Goal: Communication & Community: Answer question/provide support

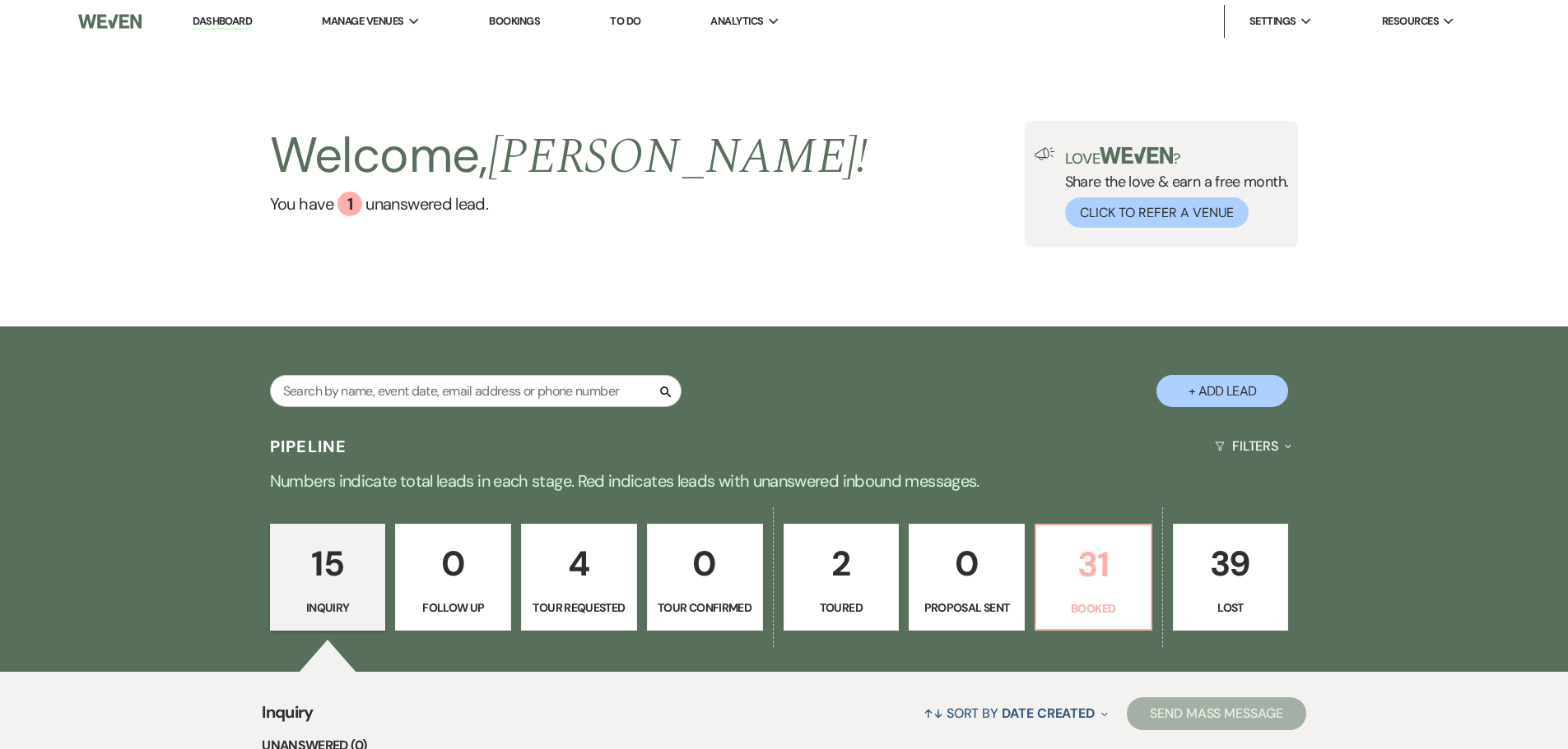
click at [1071, 576] on p "31" at bounding box center [1093, 564] width 94 height 55
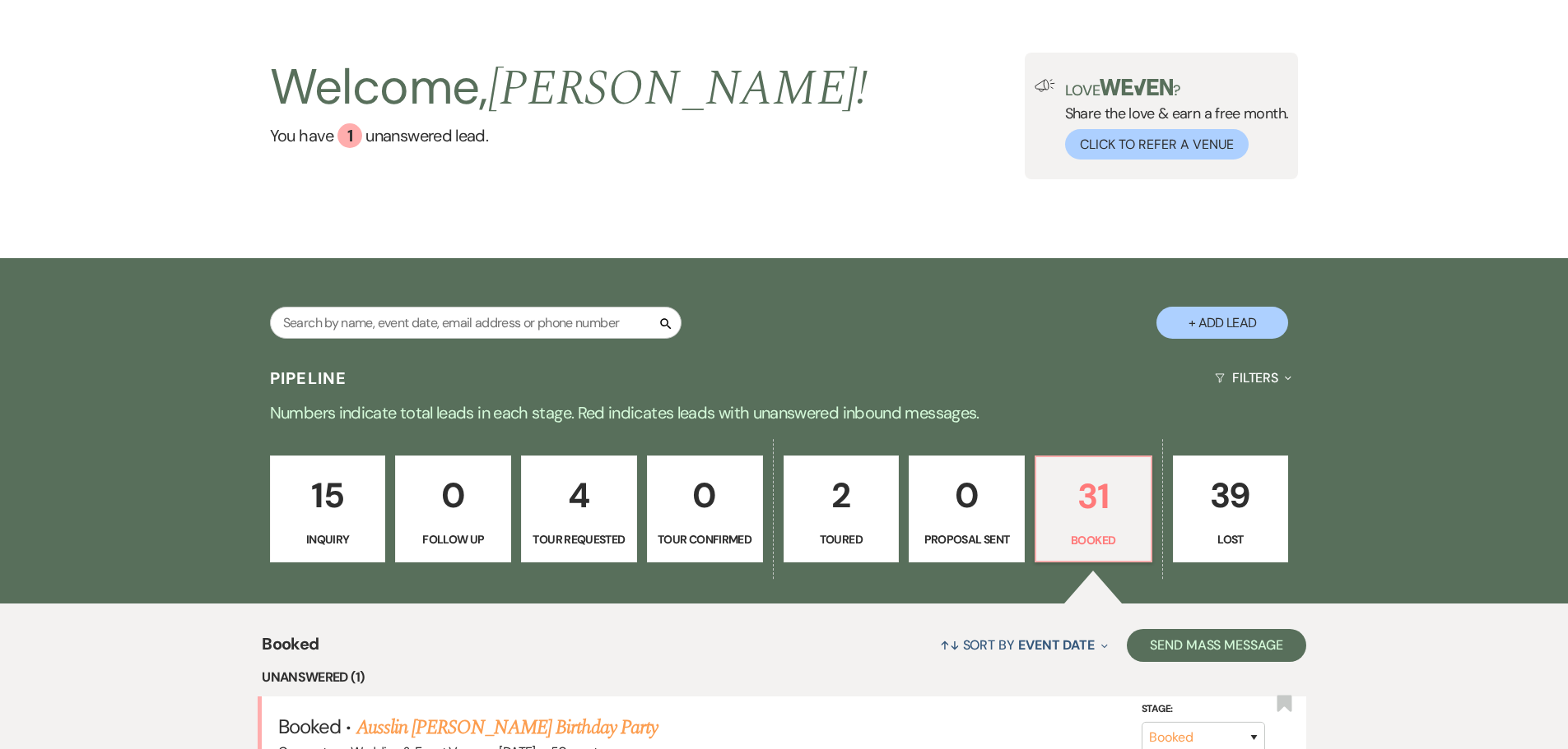
scroll to position [126, 0]
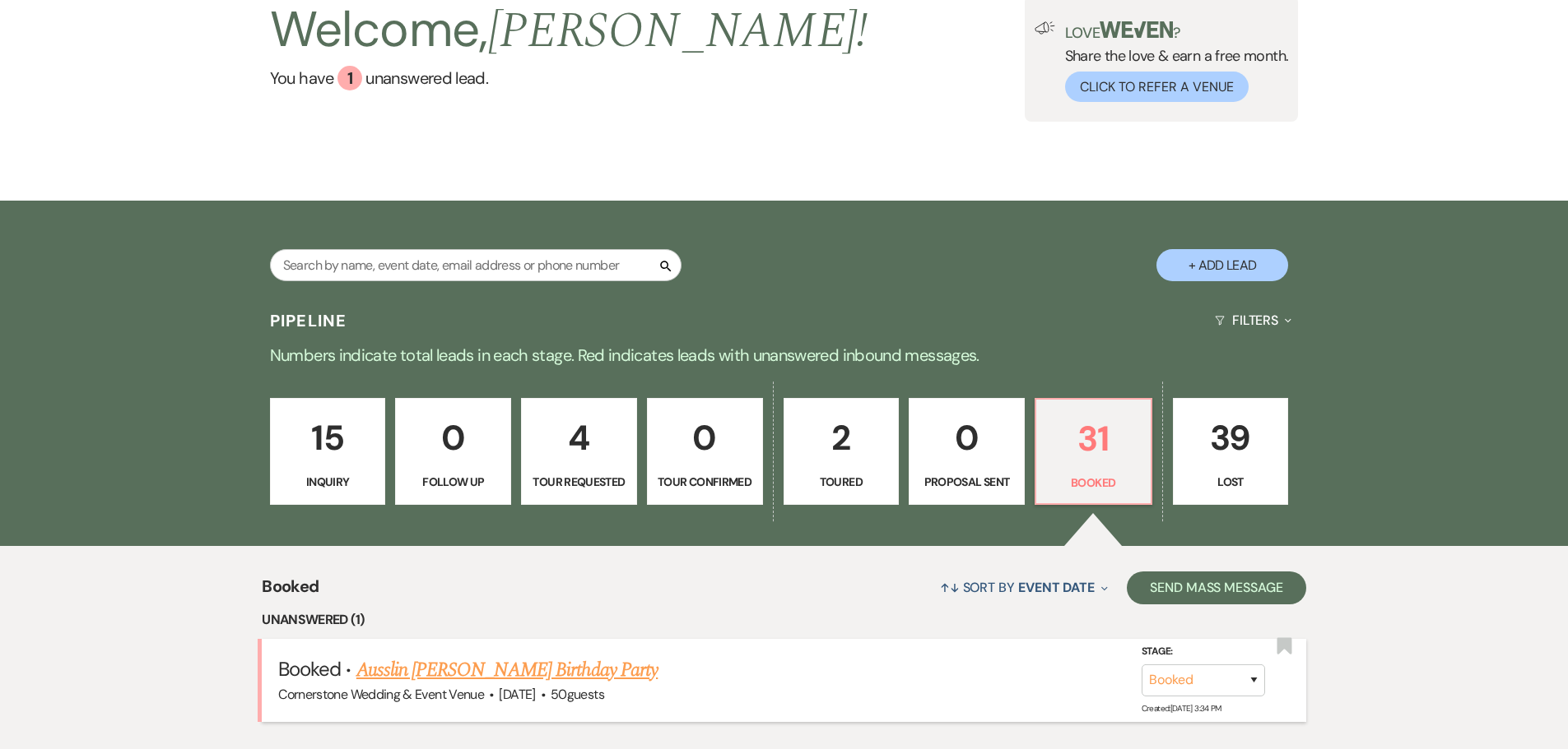
click at [462, 663] on link "Ausslin [PERSON_NAME] Birthday Party" at bounding box center [507, 670] width 301 height 29
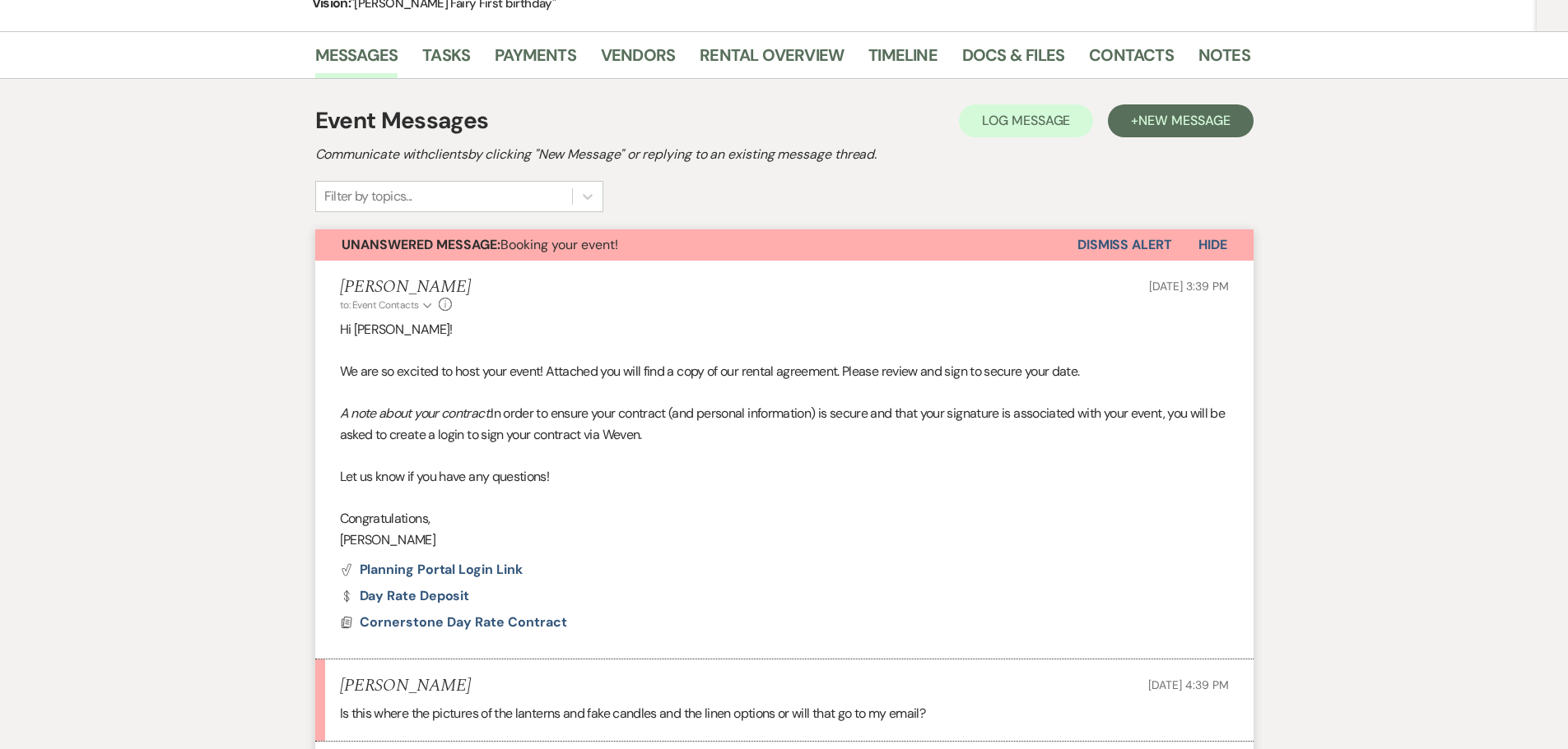
scroll to position [432, 0]
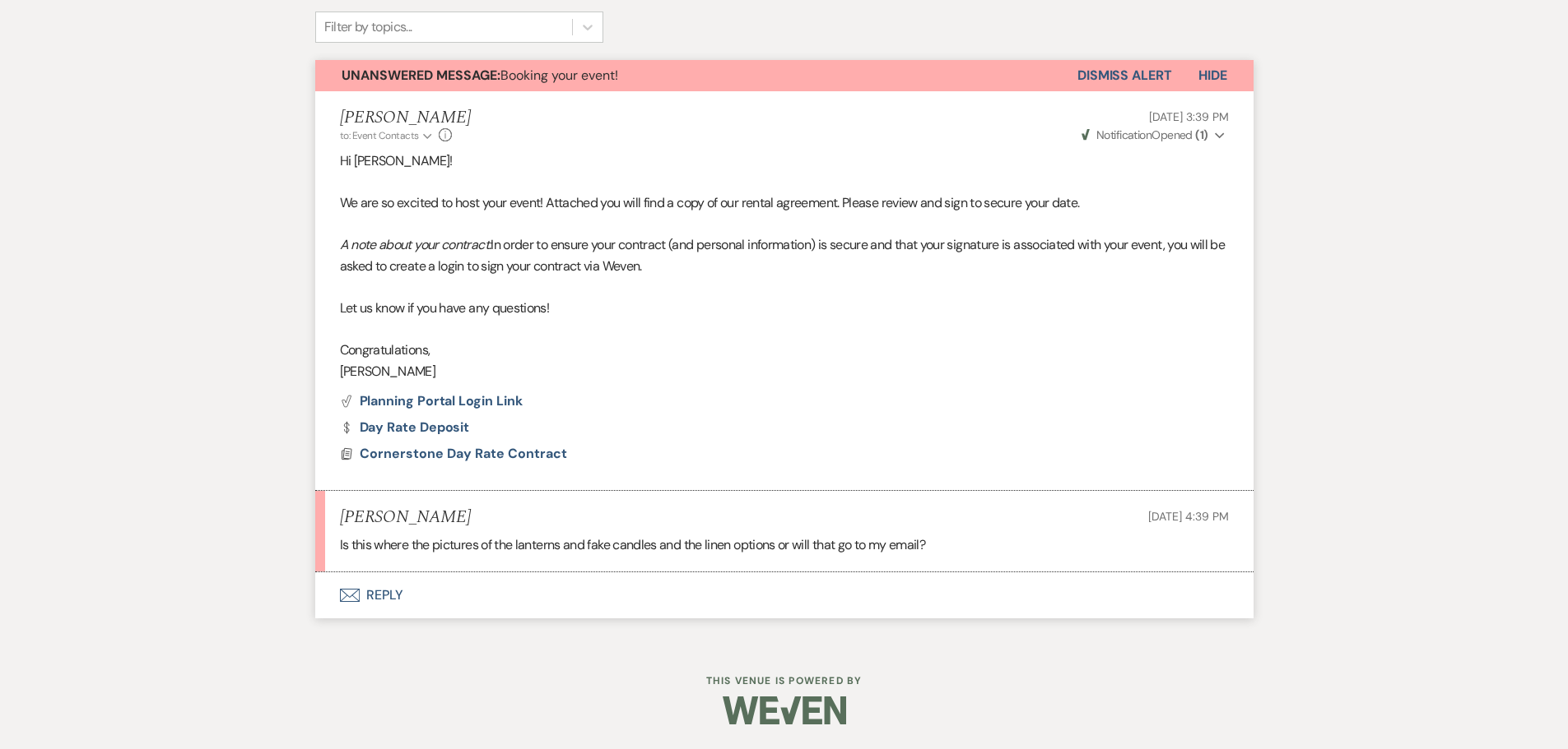
click at [366, 594] on button "Envelope Reply" at bounding box center [784, 595] width 938 height 46
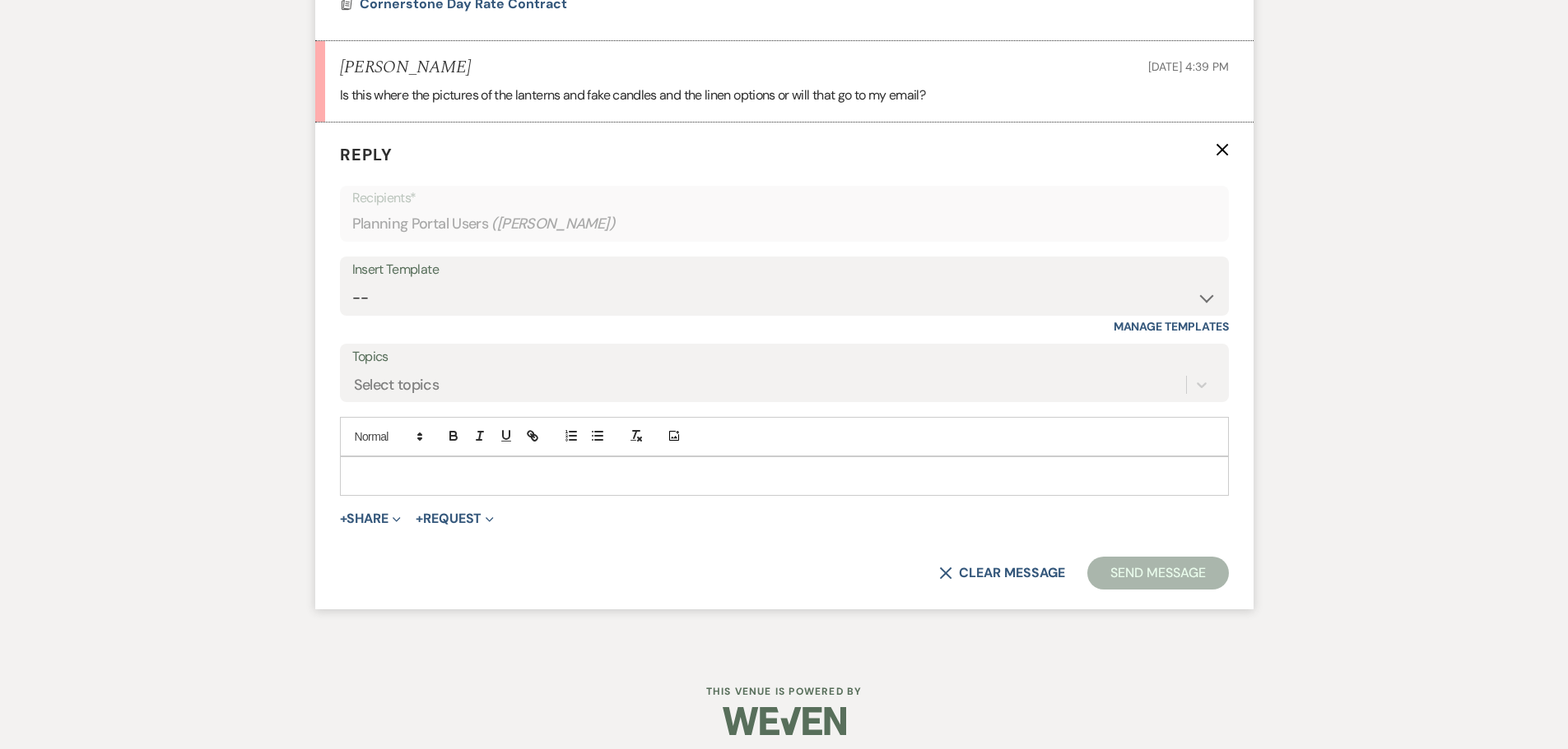
scroll to position [893, 0]
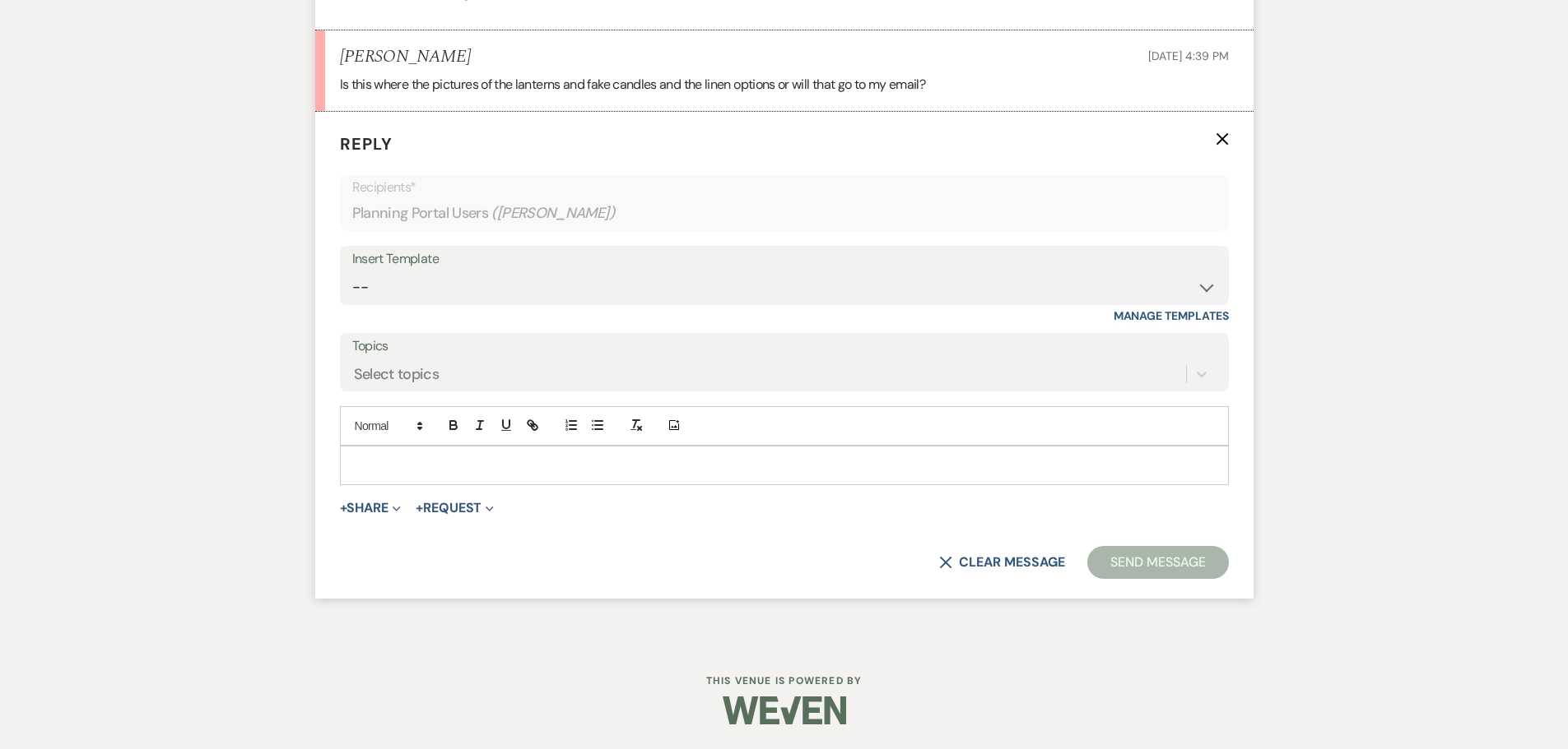
click at [686, 476] on div at bounding box center [784, 465] width 888 height 38
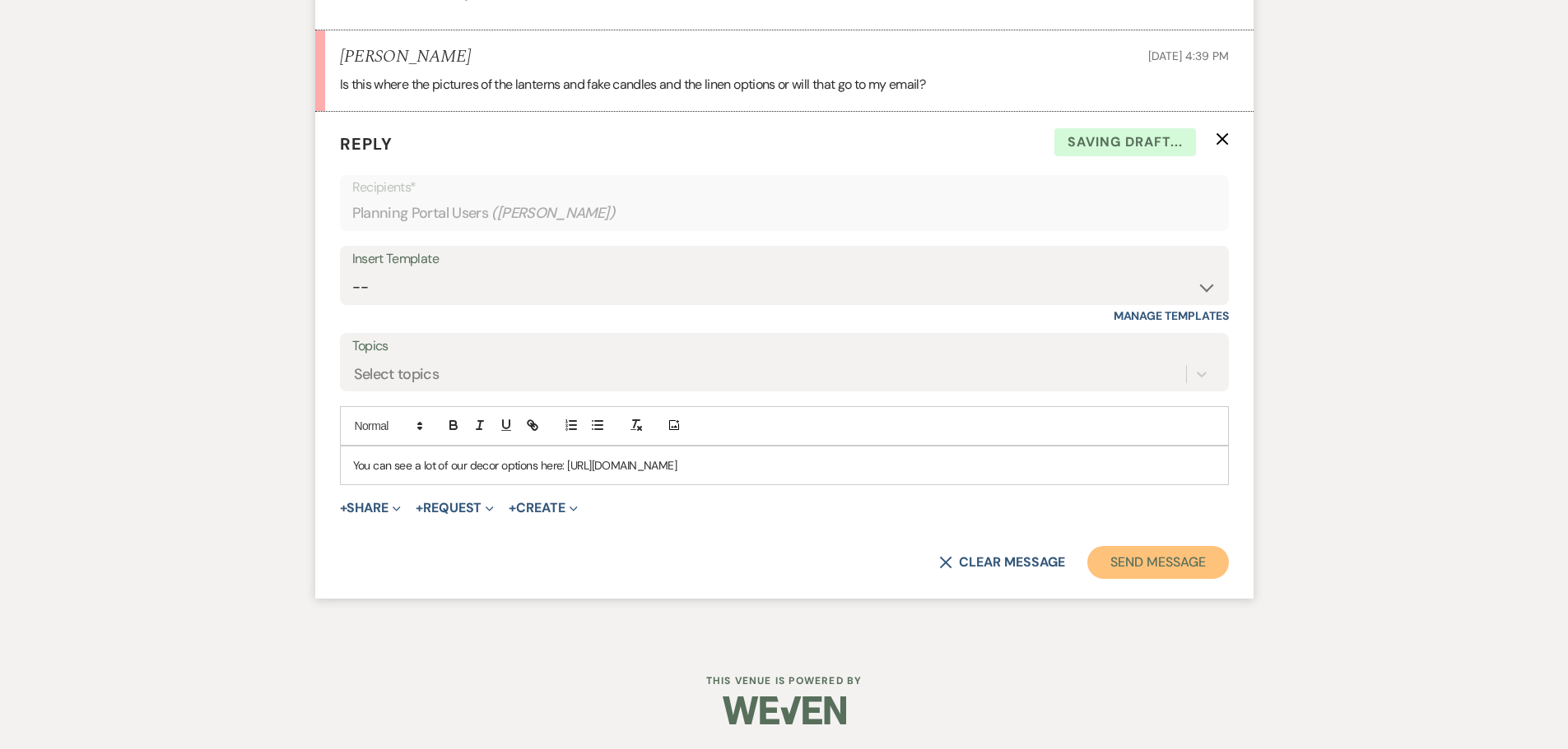
click at [1194, 574] on button "Send Message" at bounding box center [1157, 562] width 141 height 33
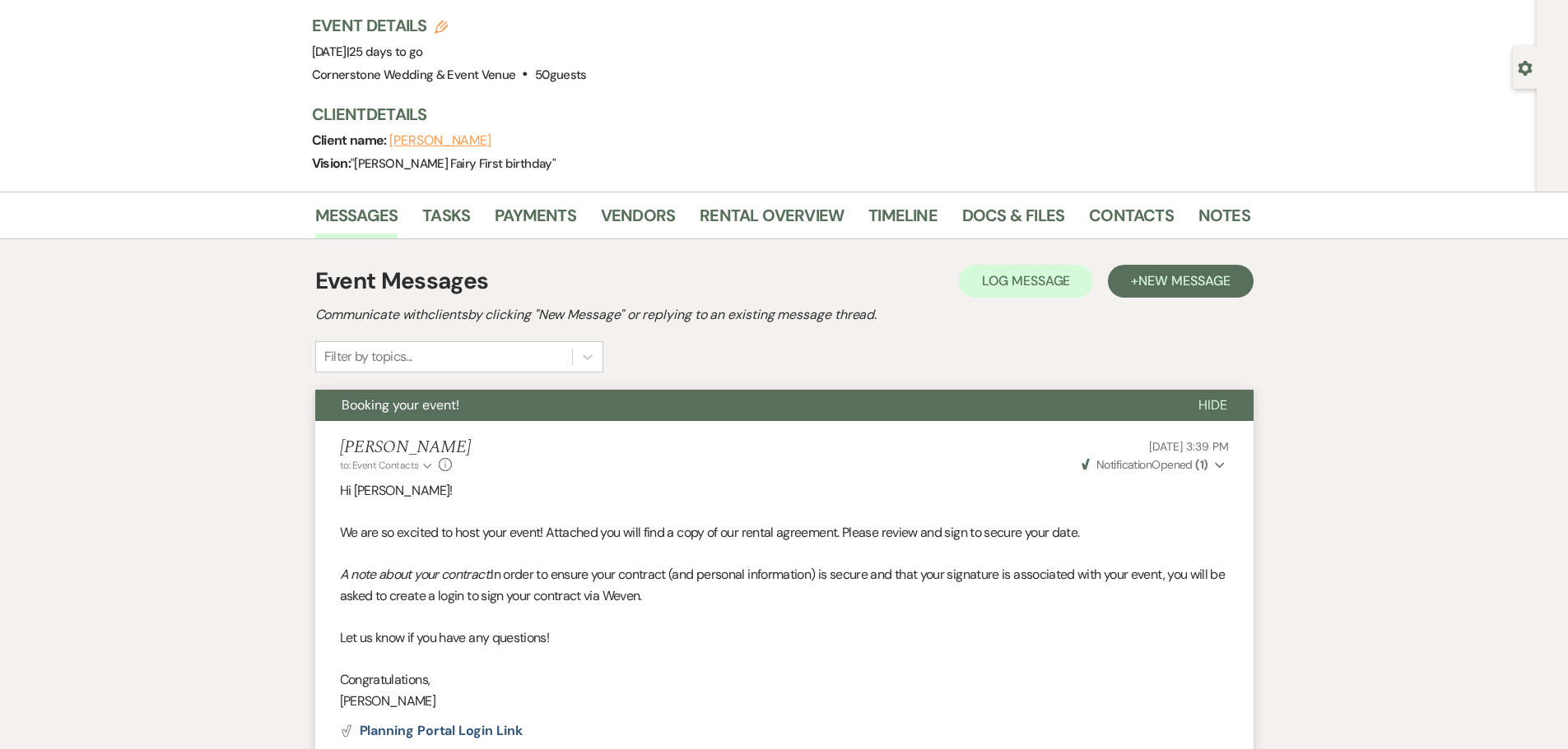
scroll to position [0, 0]
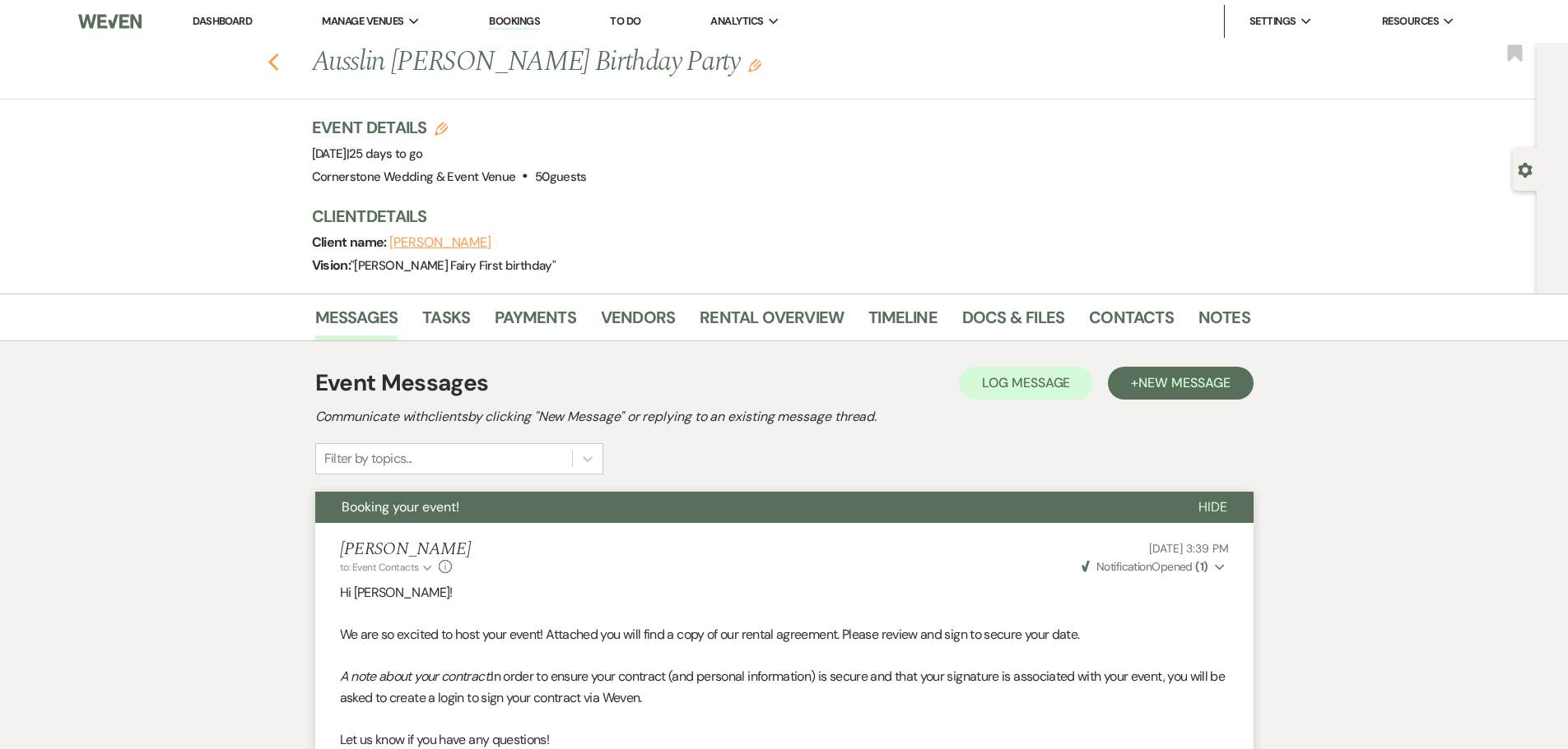
click at [280, 62] on icon "Previous" at bounding box center [273, 62] width 13 height 19
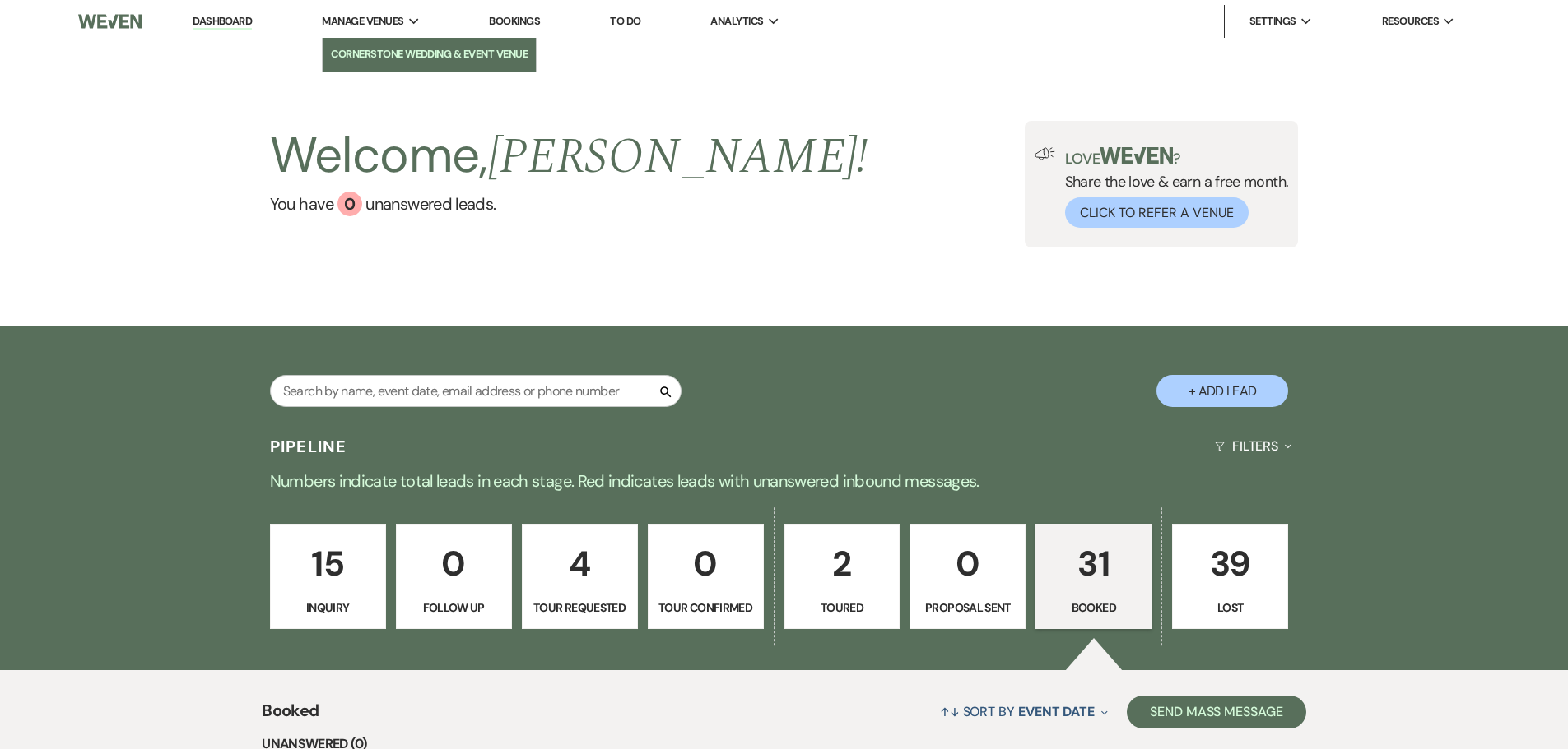
click at [403, 59] on li "Cornerstone Wedding & Event Venue" at bounding box center [429, 53] width 196 height 17
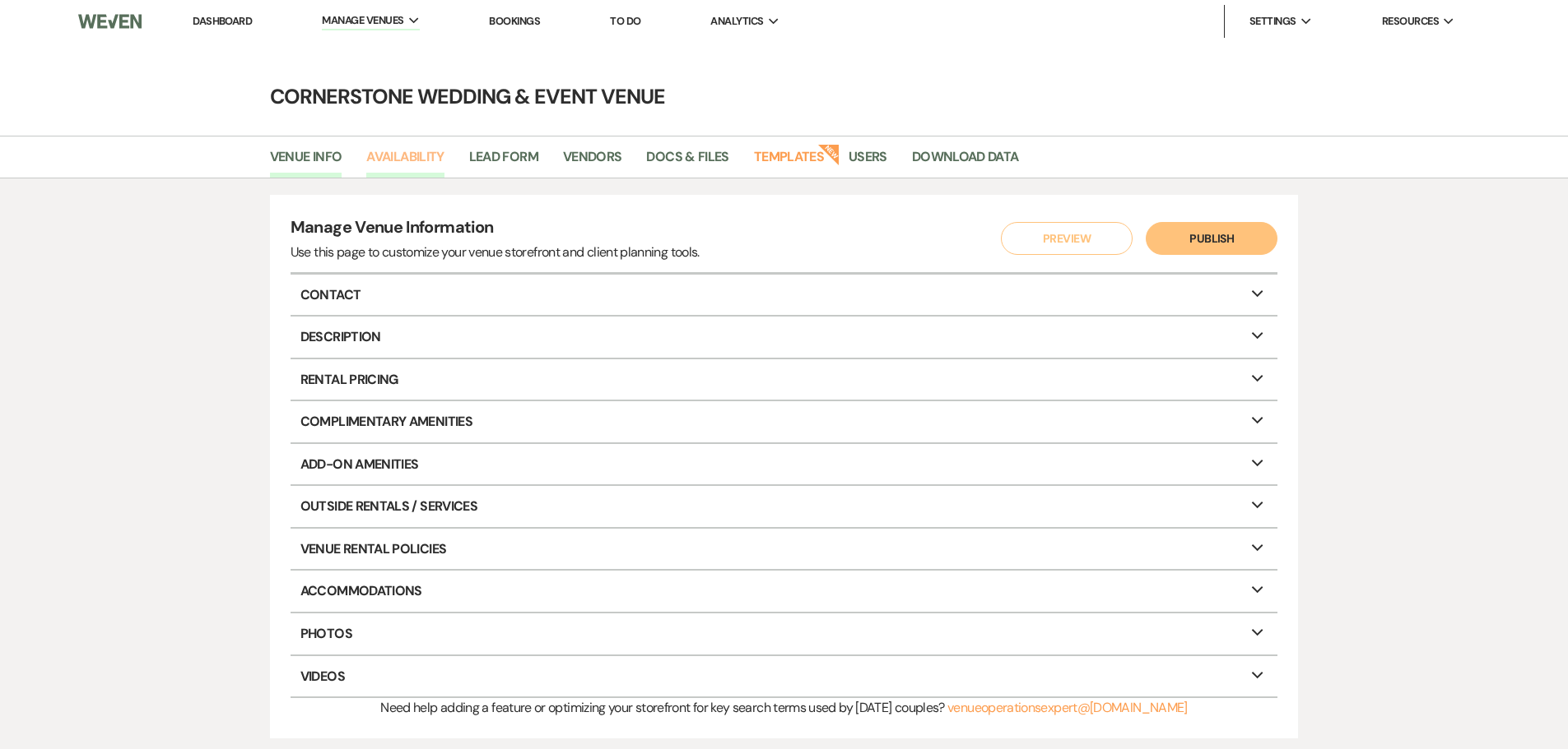
click at [419, 155] on link "Availability" at bounding box center [405, 162] width 78 height 31
select select "3"
select select "2026"
